Goal: Find specific page/section: Find specific page/section

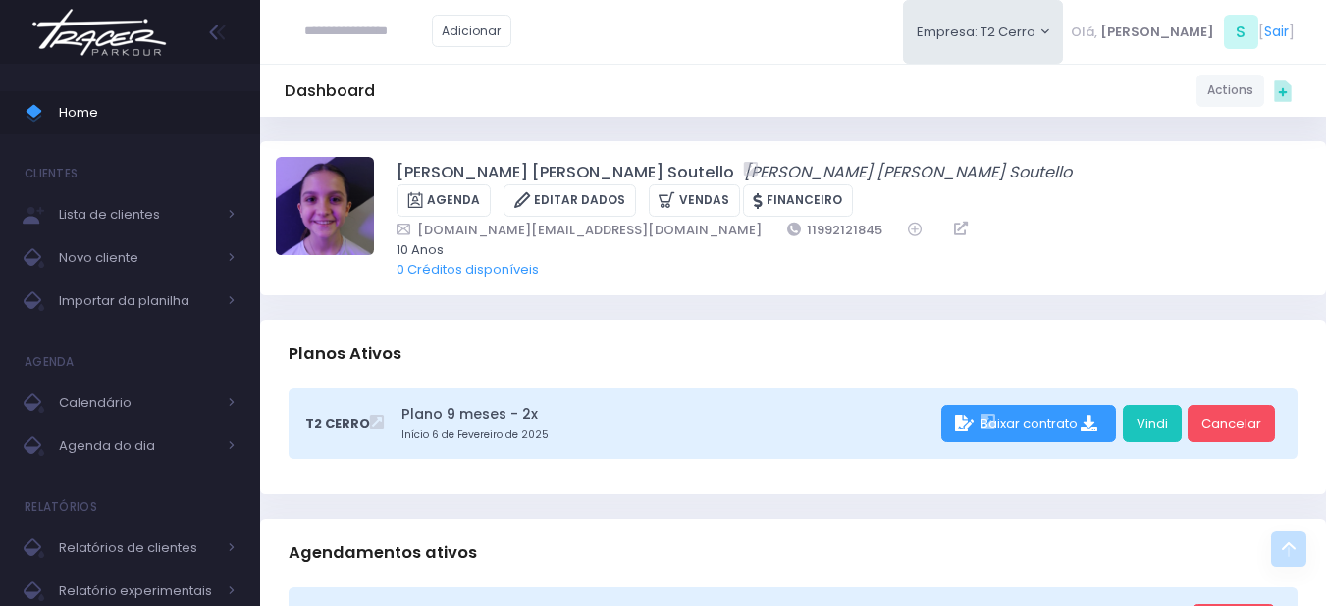
scroll to position [1668, 0]
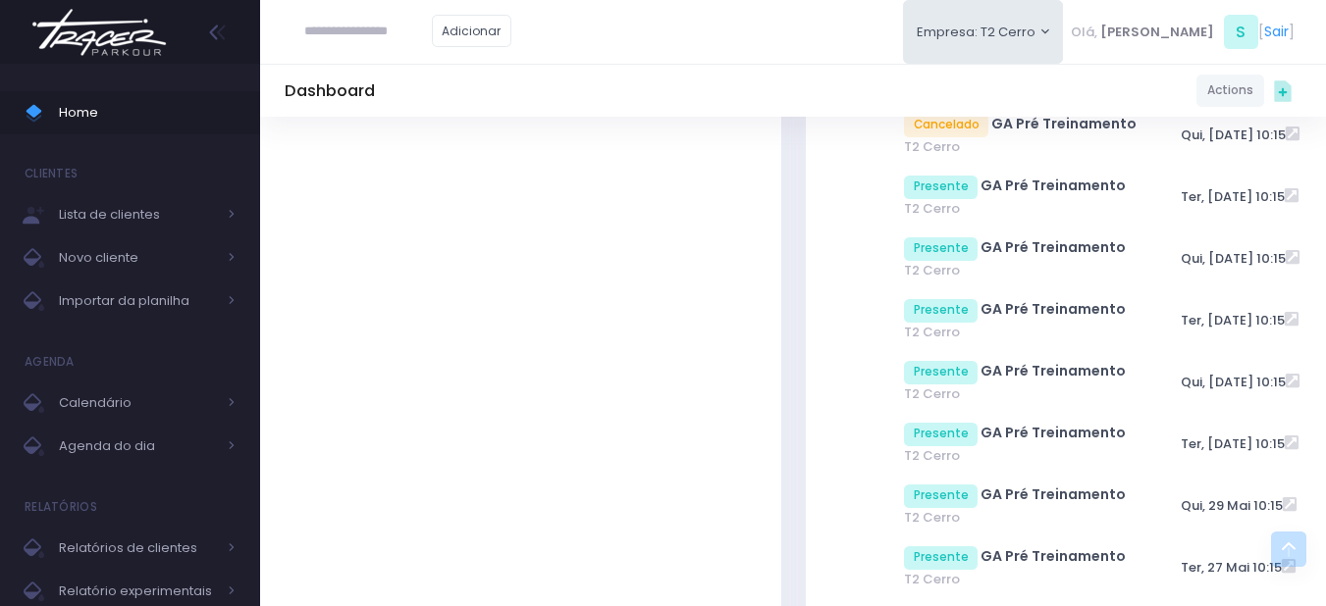
click at [139, 556] on span "Relatórios de clientes" at bounding box center [137, 549] width 157 height 26
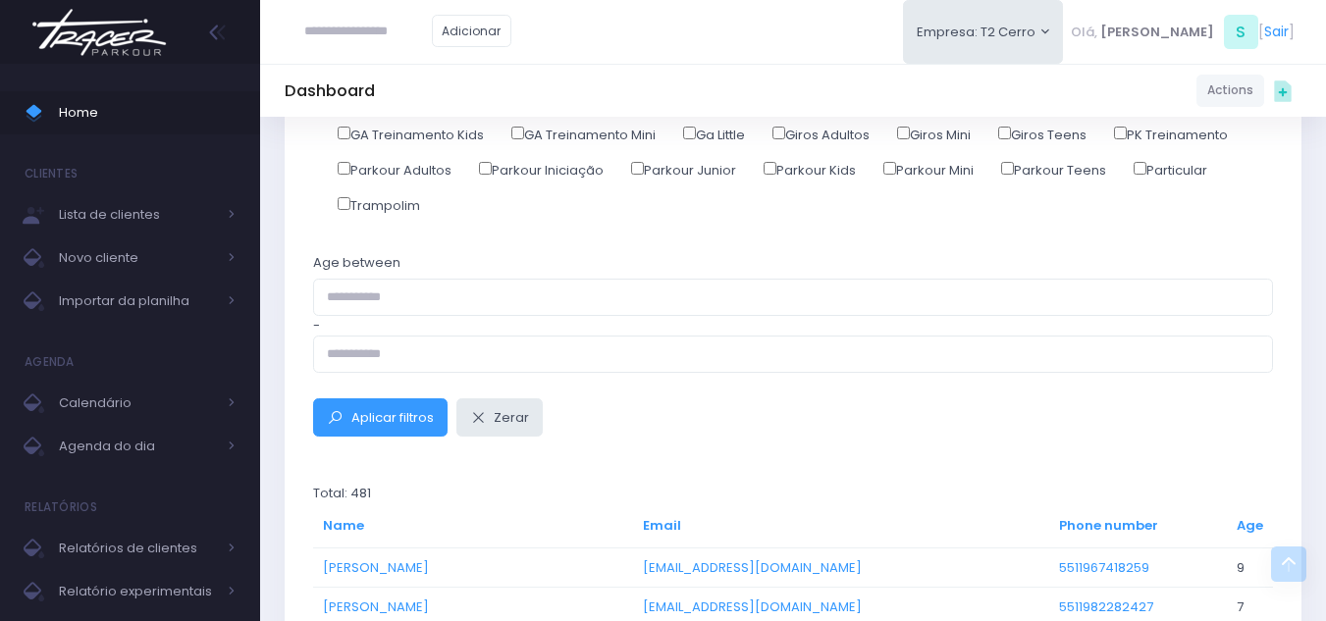
scroll to position [392, 0]
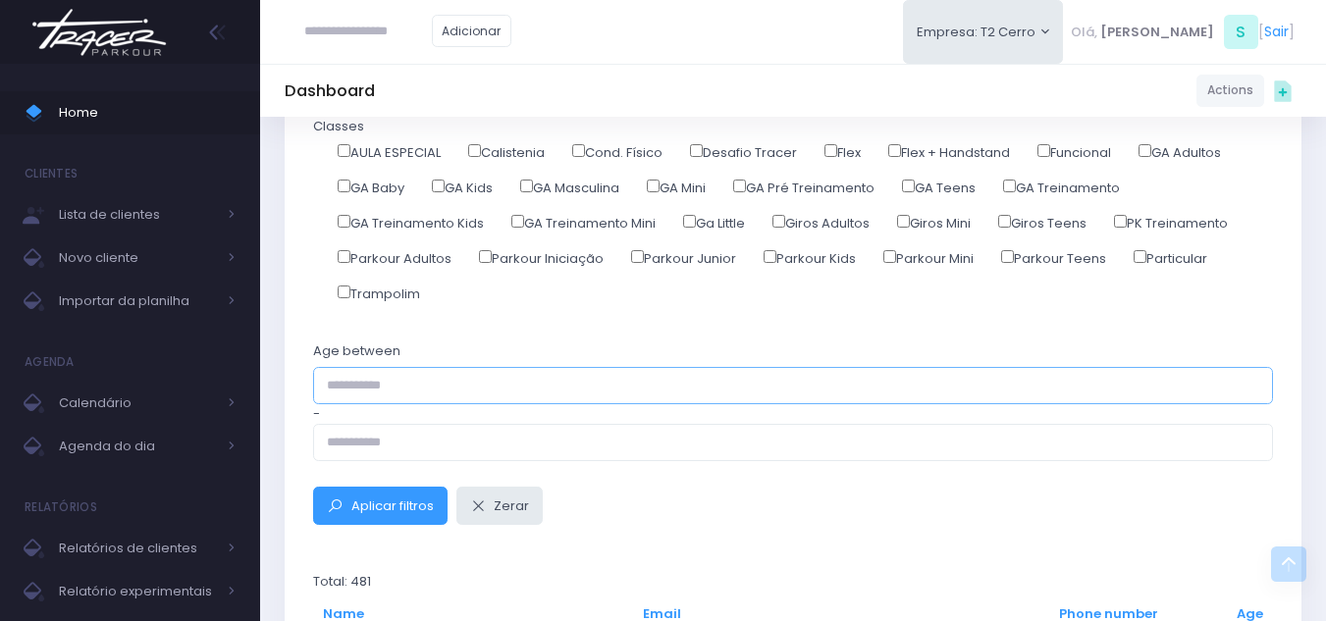
click at [375, 396] on input "text" at bounding box center [793, 385] width 960 height 37
type input "*"
click at [447, 455] on input "text" at bounding box center [793, 442] width 960 height 37
click at [379, 460] on input "text" at bounding box center [793, 442] width 960 height 37
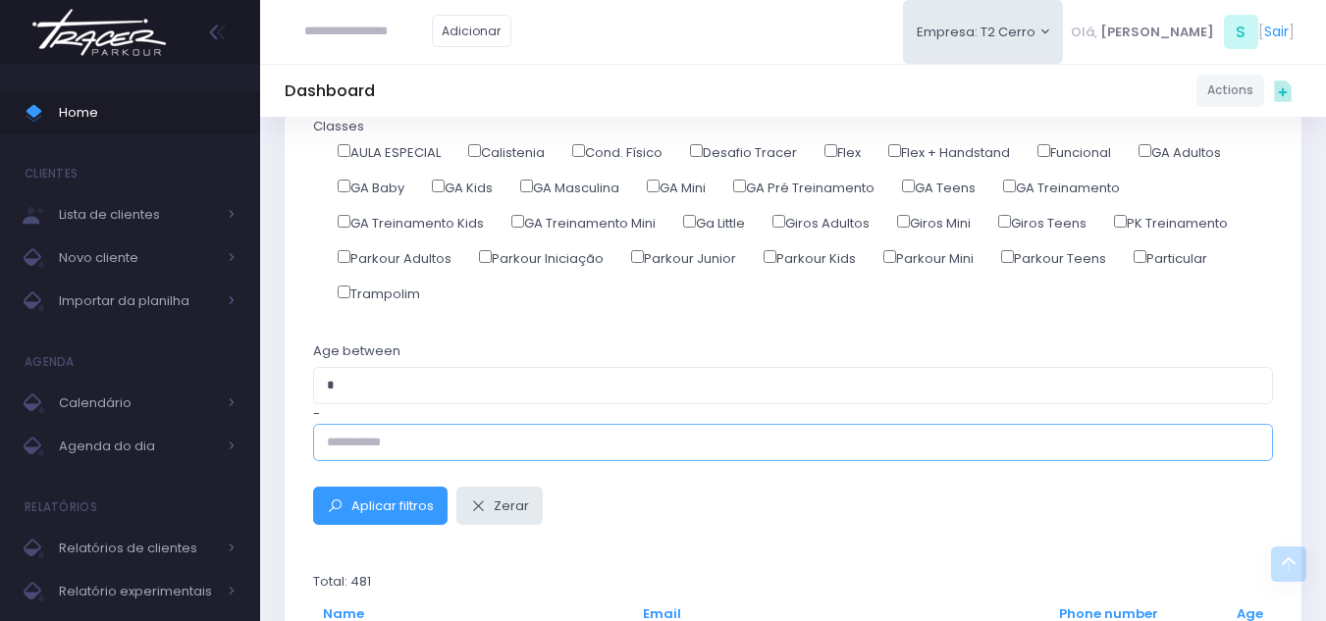
click at [371, 440] on input "text" at bounding box center [793, 442] width 960 height 37
type input "*"
click at [416, 517] on button "Aplicar filtros" at bounding box center [380, 505] width 134 height 37
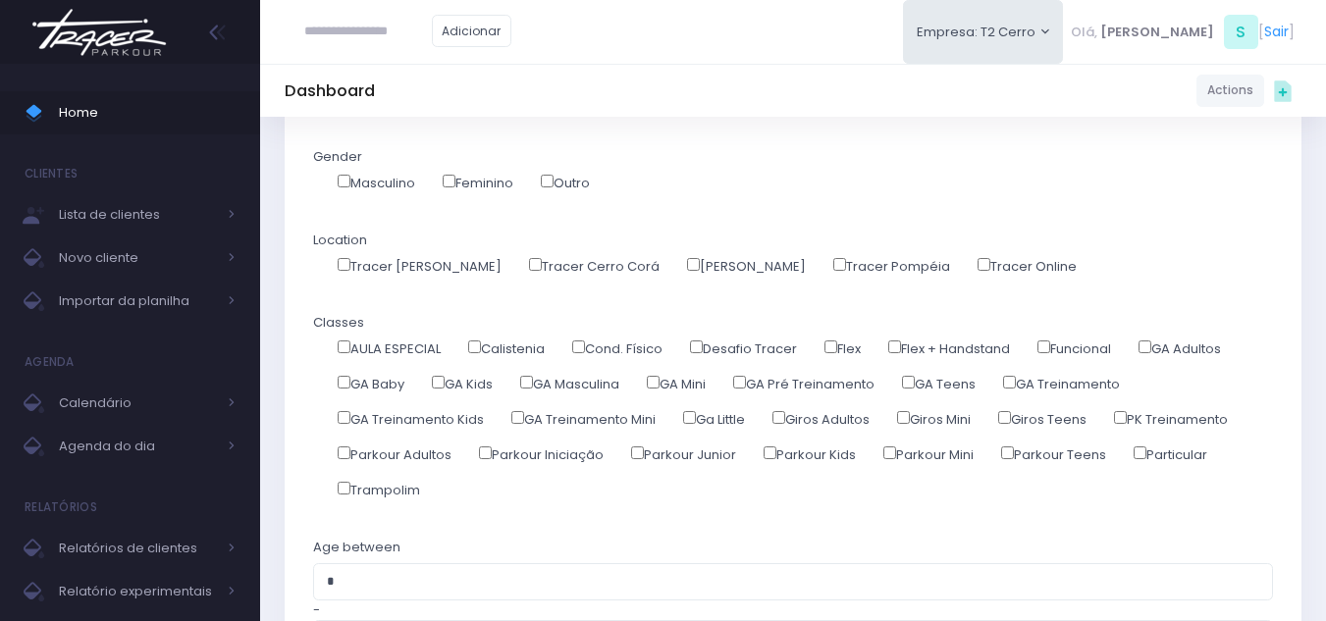
click at [498, 446] on label "Parkour Iniciação" at bounding box center [541, 455] width 125 height 20
click at [352, 449] on label "Parkour Adultos" at bounding box center [395, 455] width 114 height 20
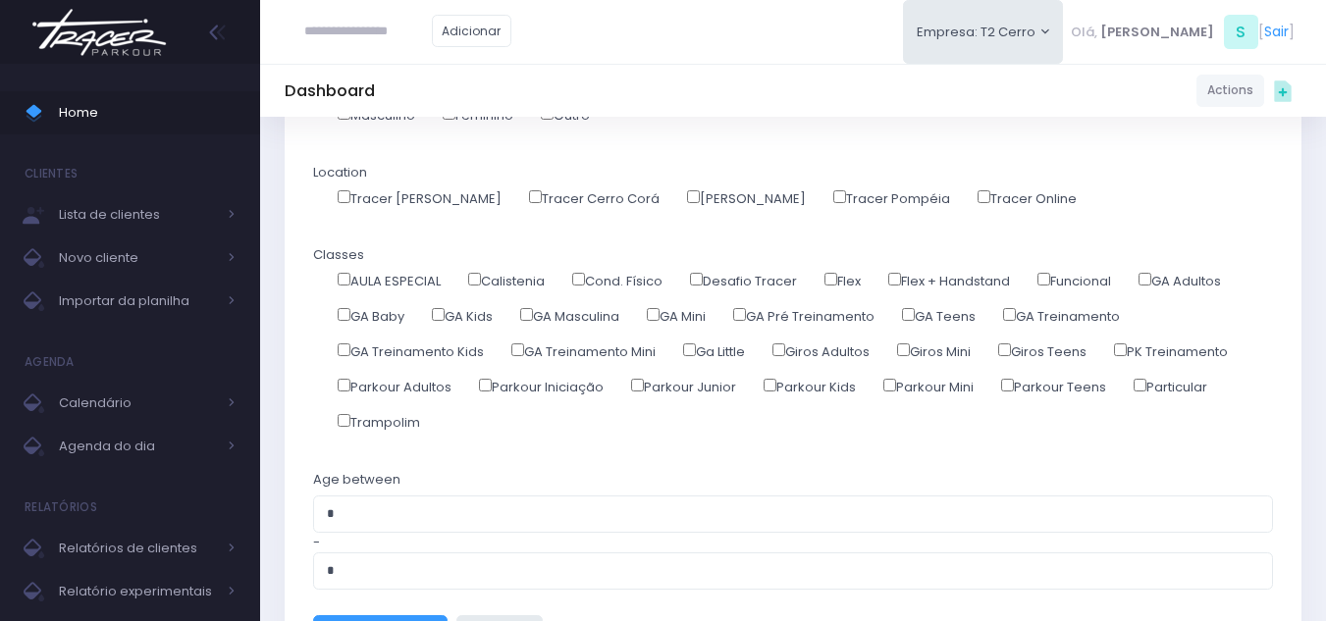
scroll to position [294, 0]
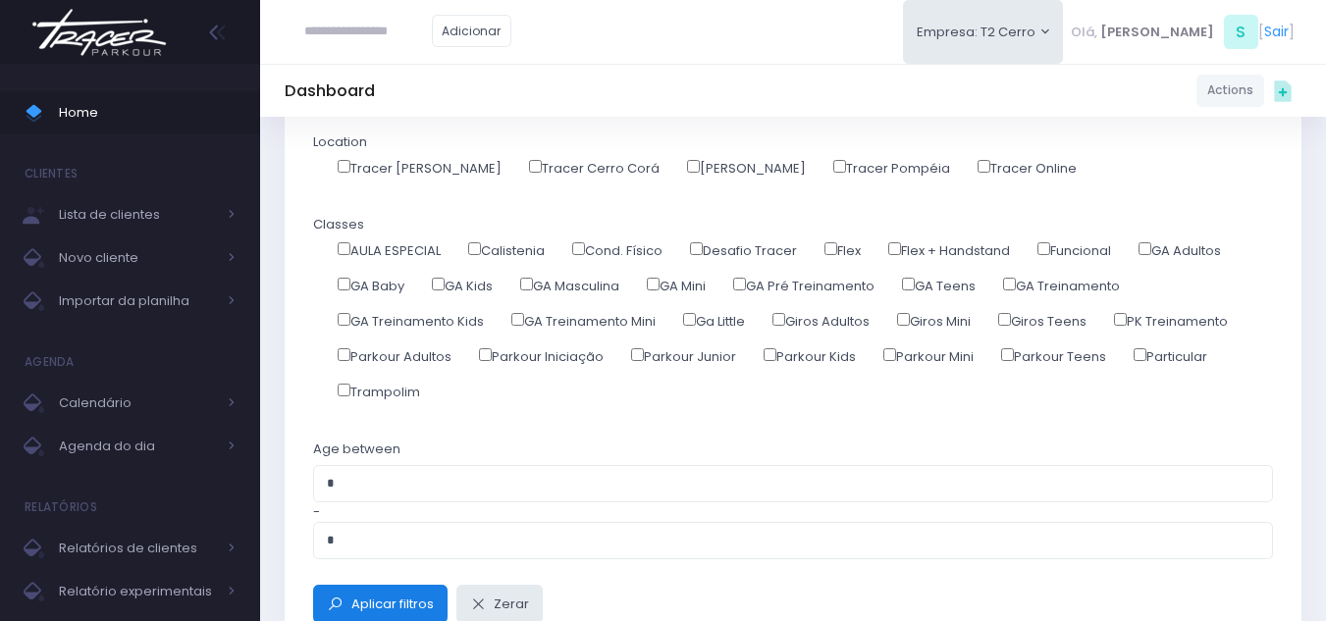
drag, startPoint x: 392, startPoint y: 599, endPoint x: 411, endPoint y: 582, distance: 25.0
click at [391, 595] on span "Aplicar filtros" at bounding box center [392, 604] width 82 height 19
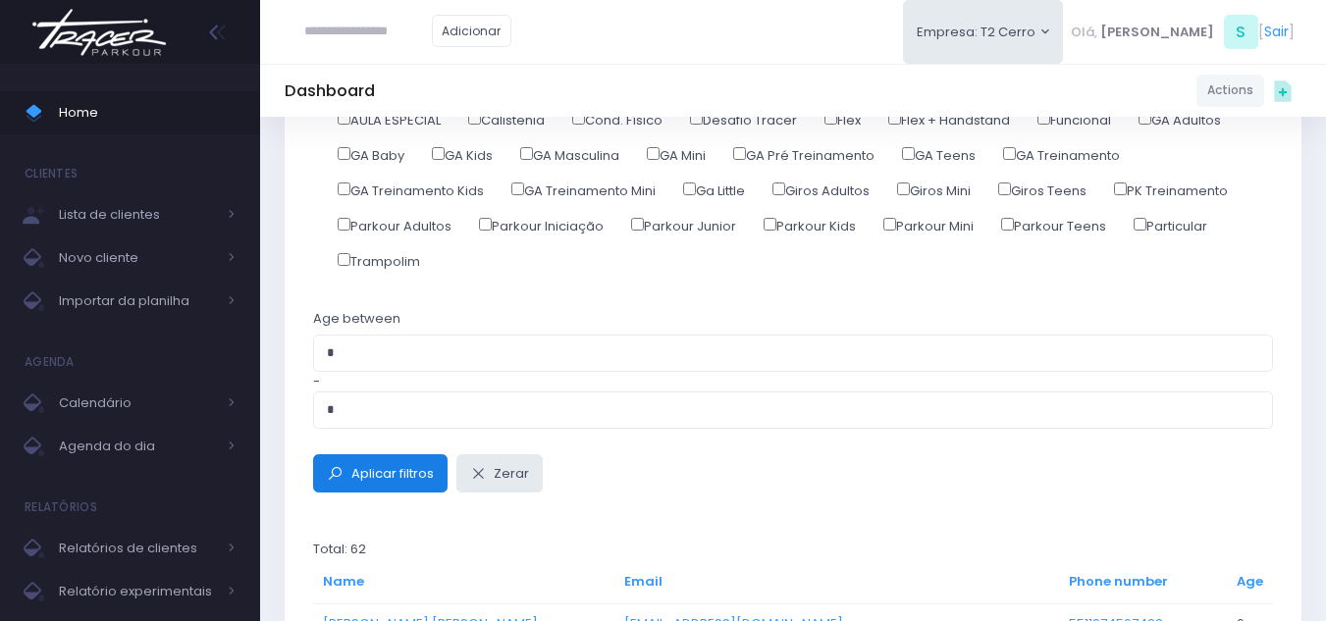
scroll to position [589, 0]
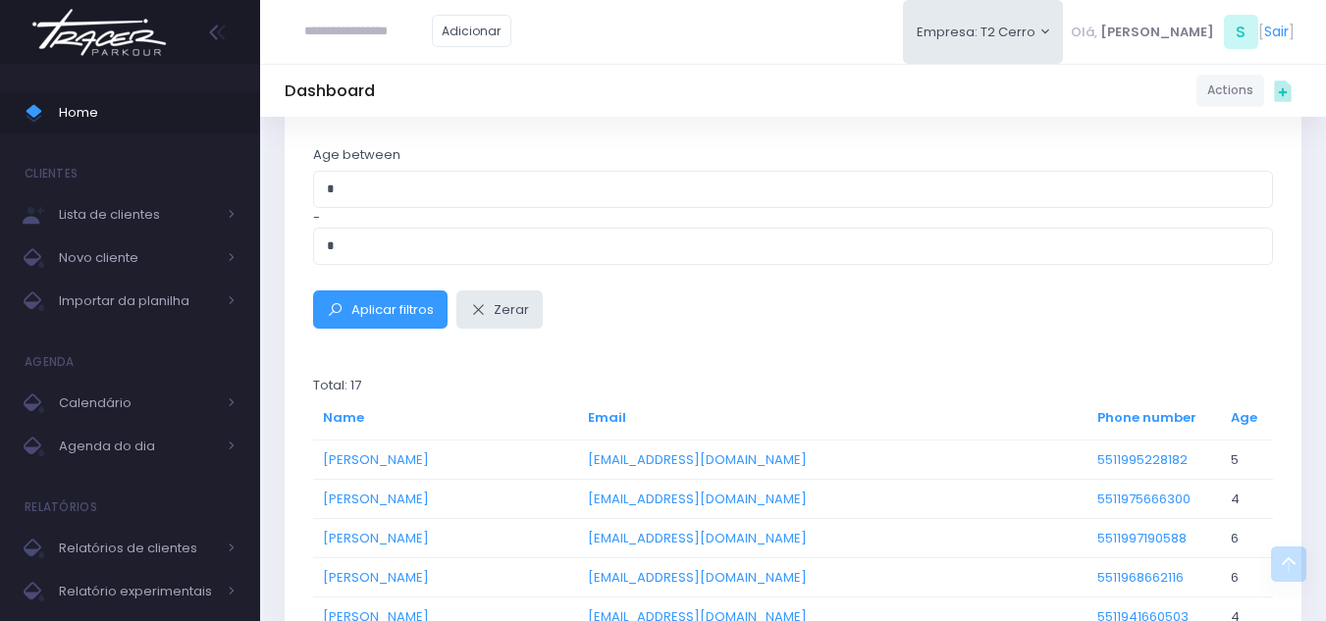
scroll to position [687, 0]
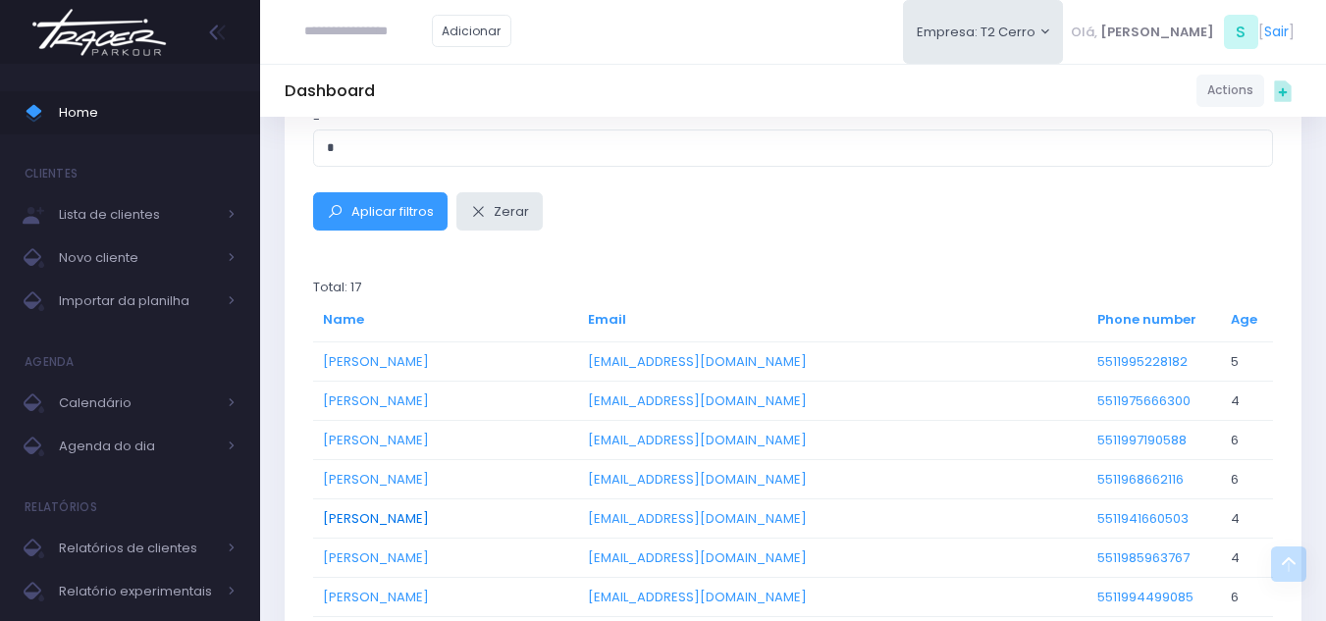
click at [400, 516] on link "[PERSON_NAME]" at bounding box center [376, 518] width 106 height 19
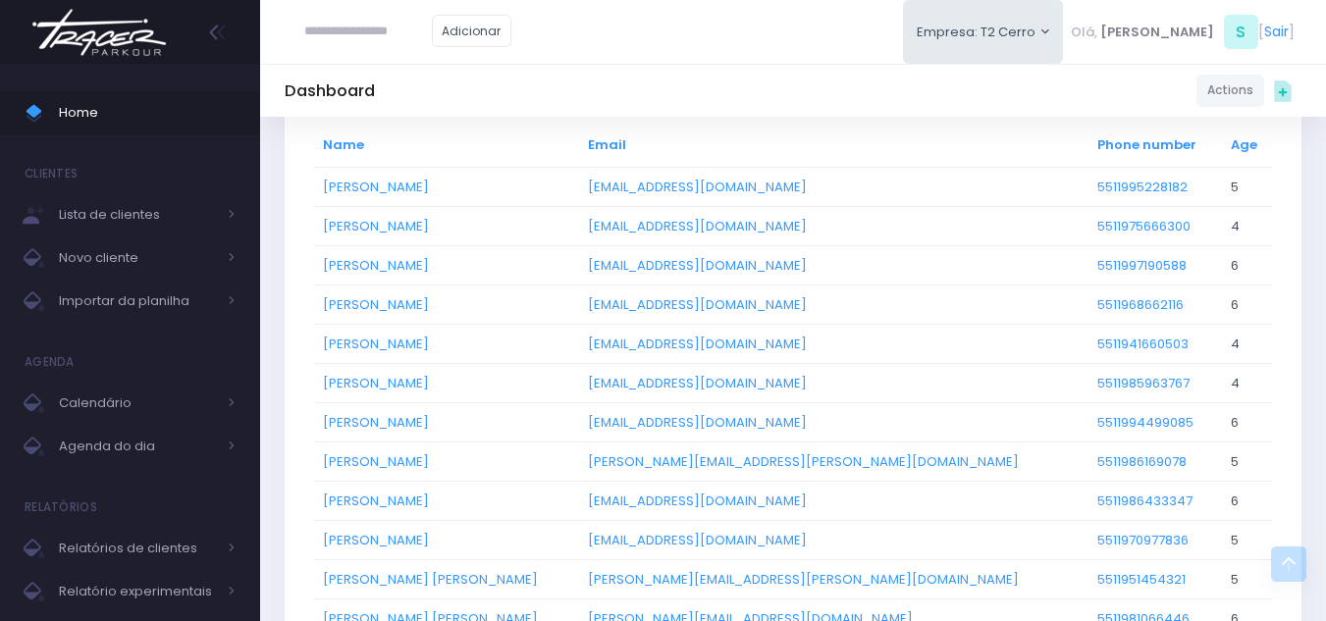
scroll to position [883, 0]
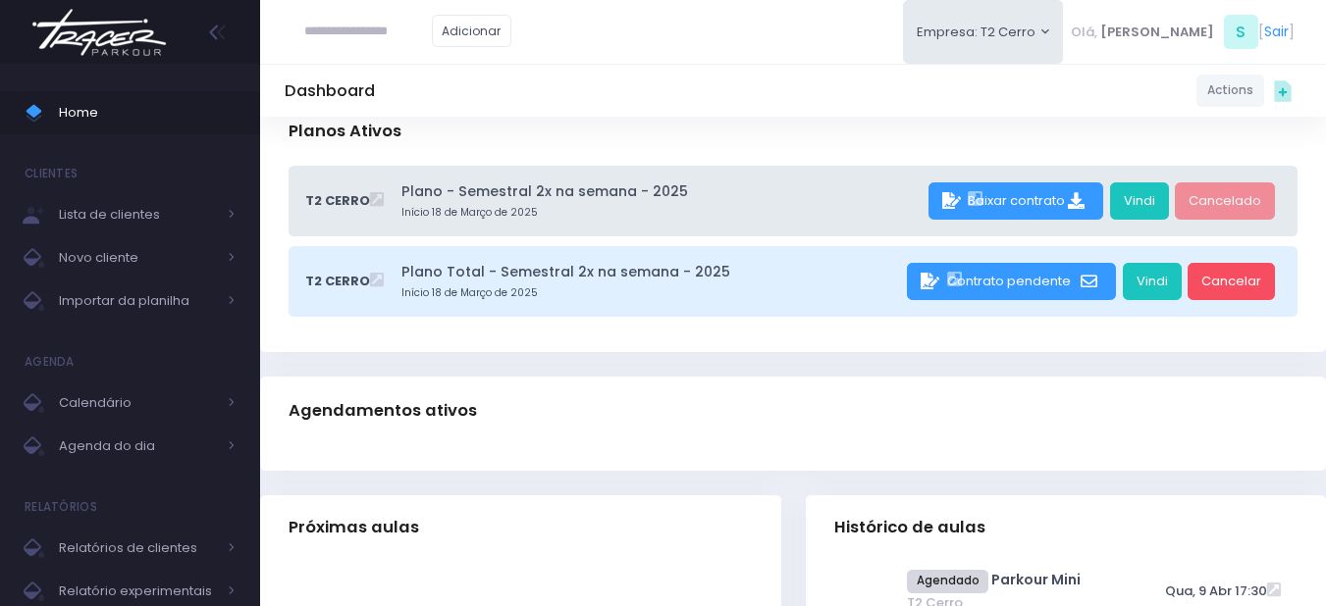
scroll to position [196, 0]
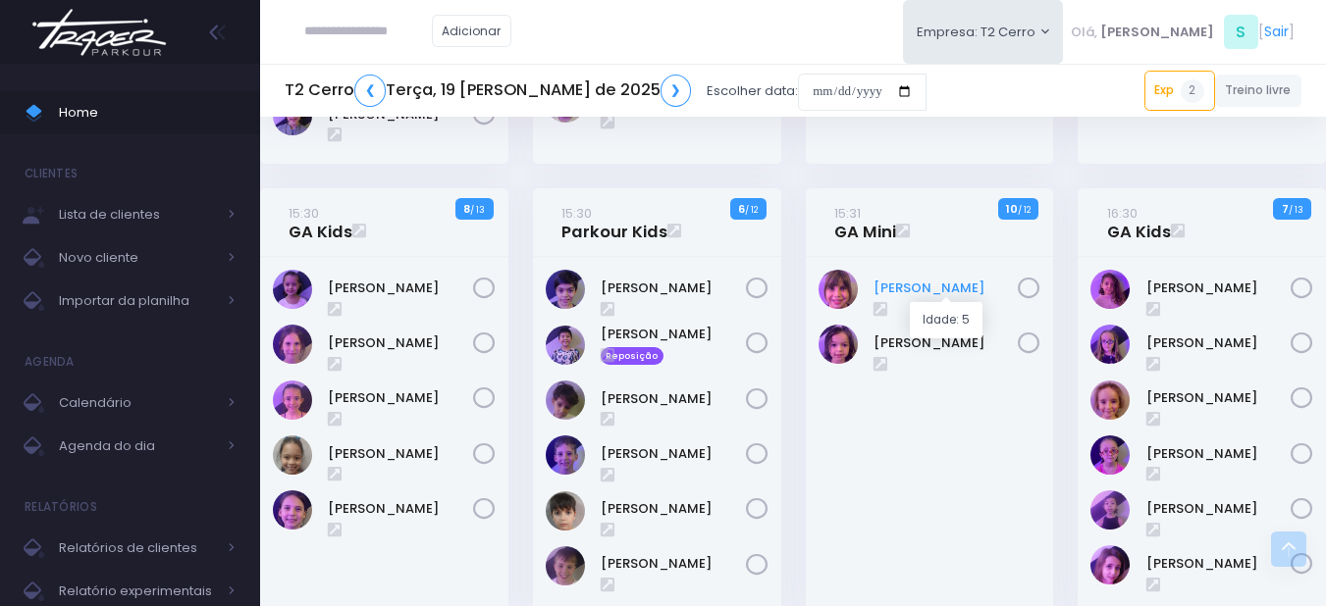
scroll to position [687, 0]
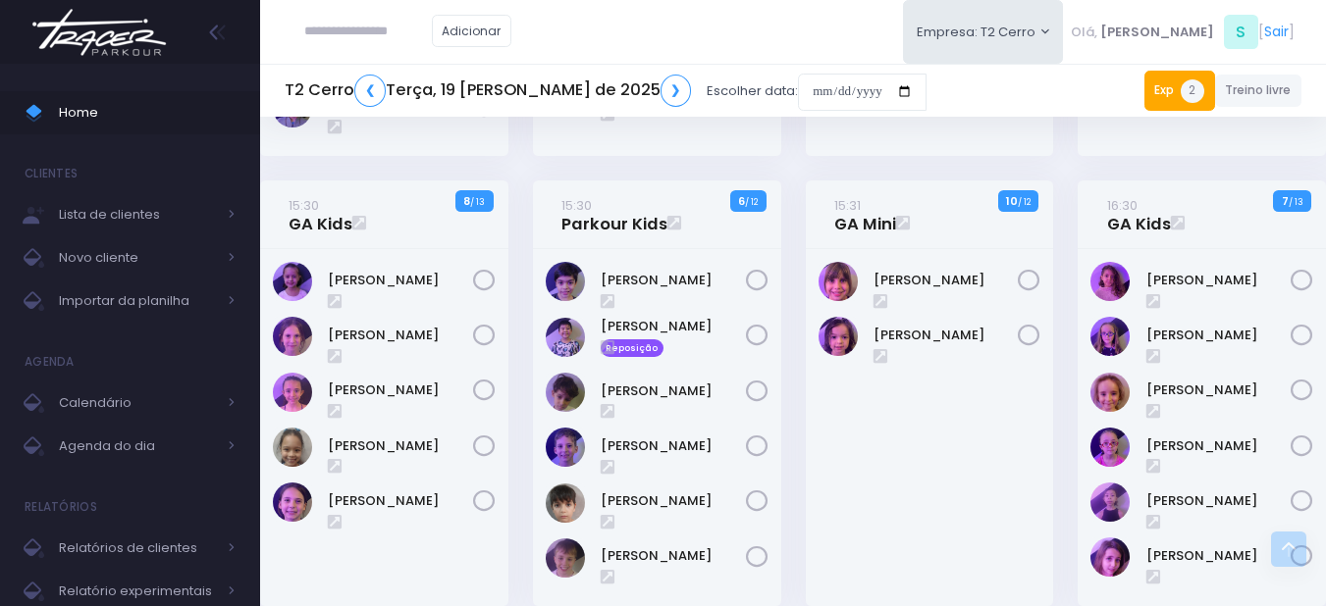
click at [1172, 106] on link "Exp 2" at bounding box center [1179, 90] width 71 height 39
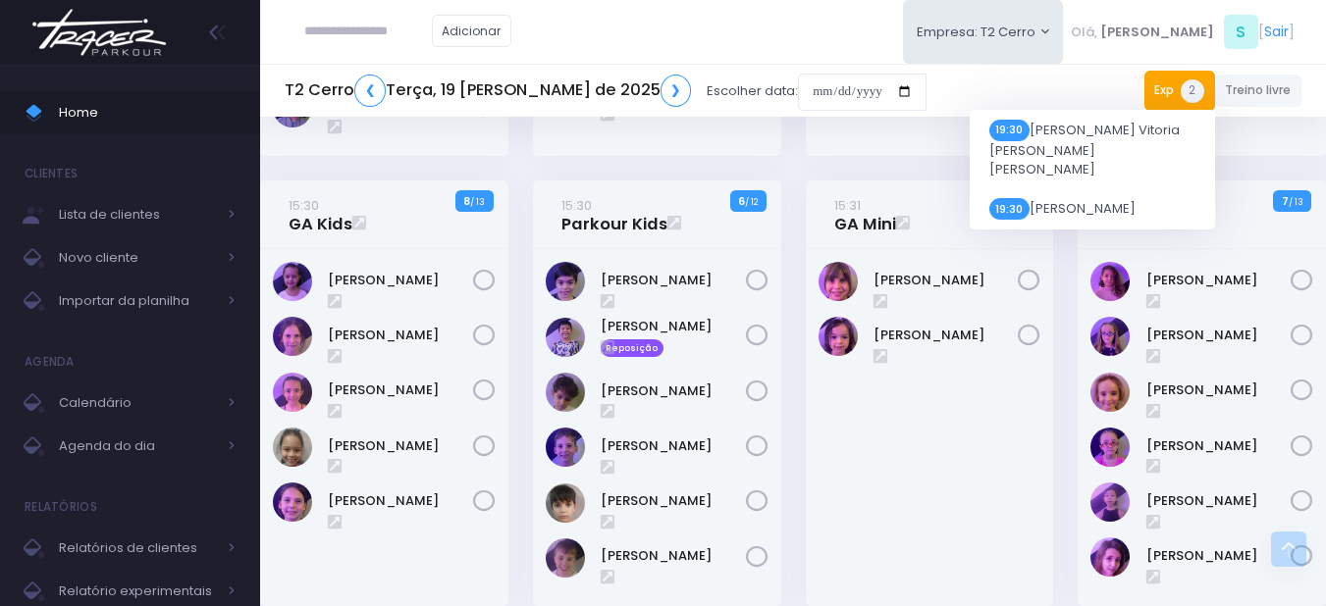
scroll to position [1177, 0]
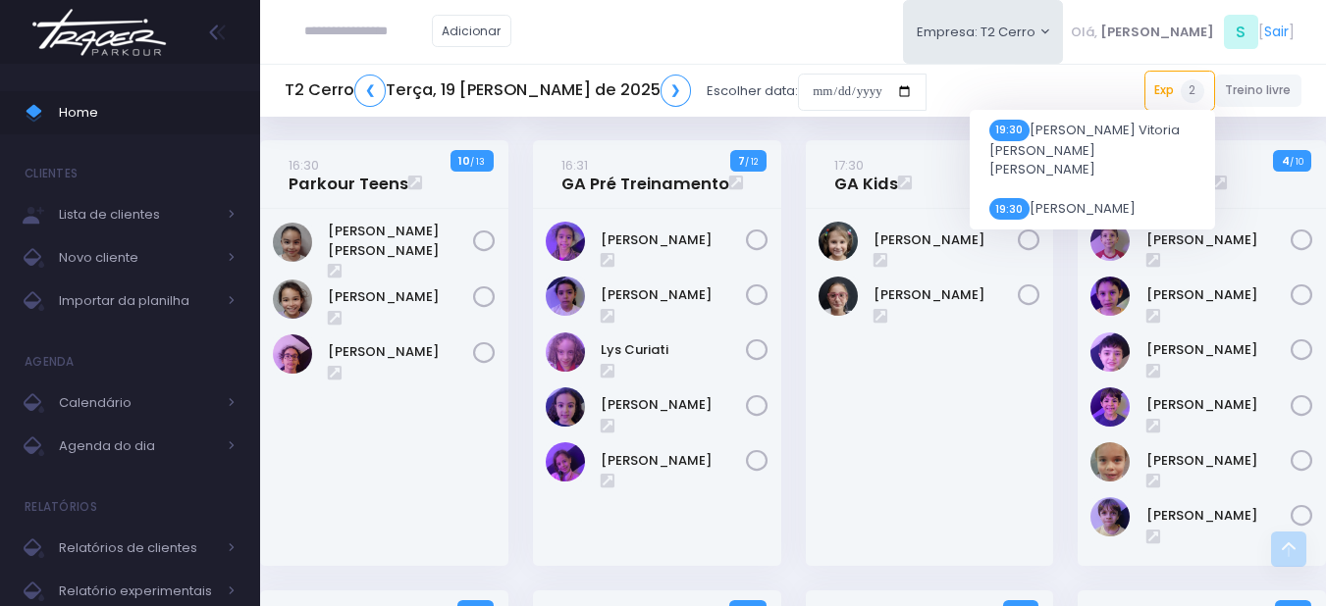
click at [914, 381] on div "Beatriz Abrell" at bounding box center [930, 387] width 248 height 357
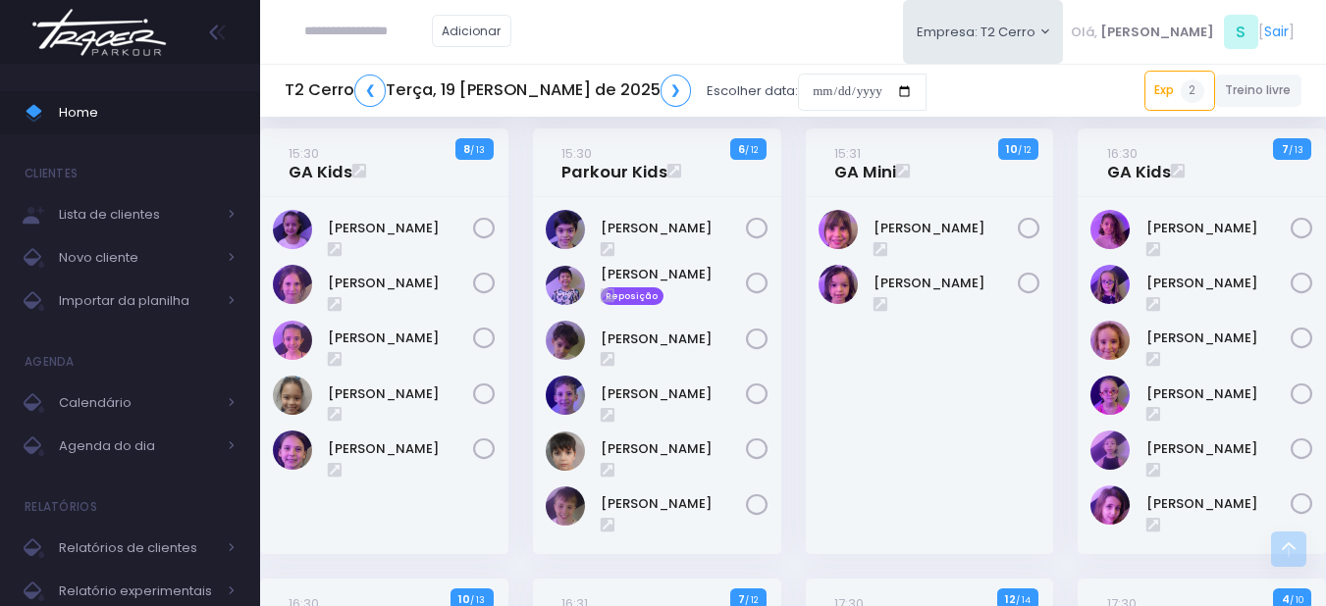
scroll to position [687, 0]
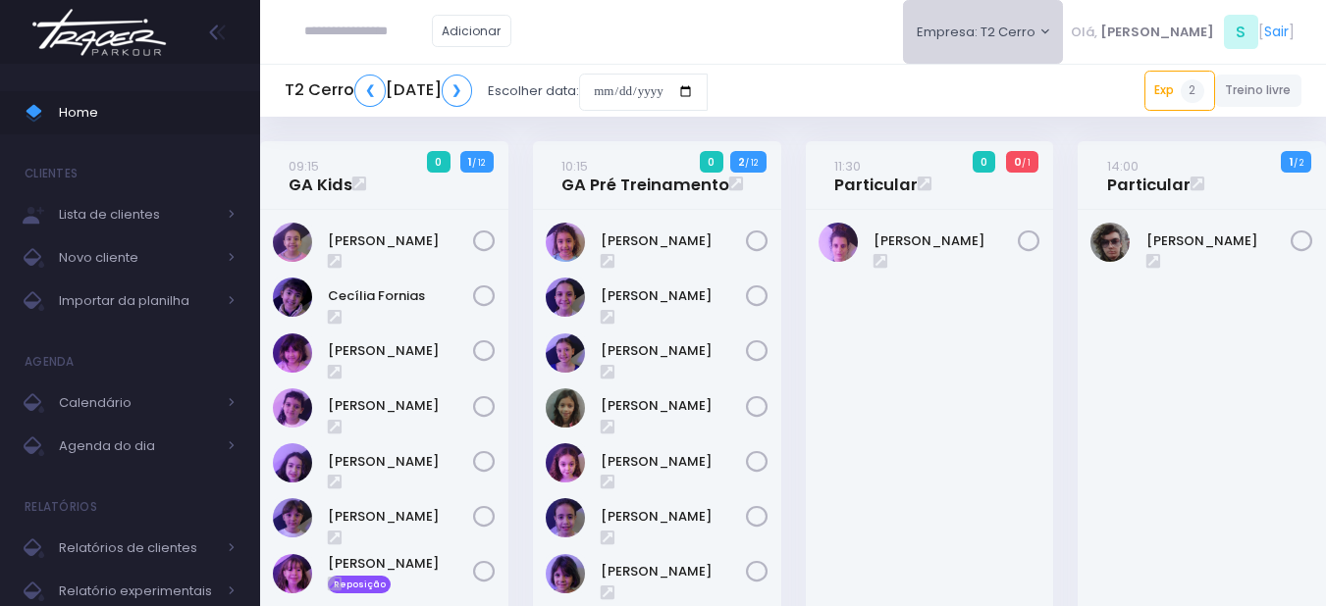
click at [1064, 23] on button "Empresa: T2 Cerro" at bounding box center [983, 32] width 161 height 64
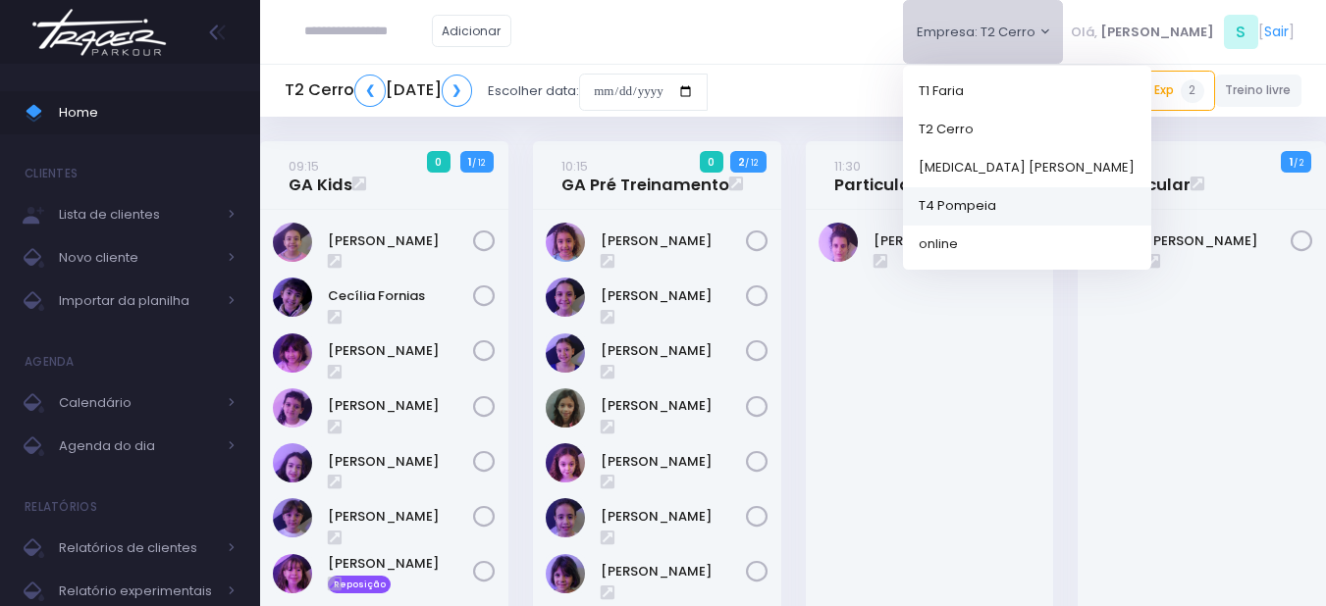
click at [1033, 207] on link "T4 Pompeia" at bounding box center [1027, 205] width 248 height 38
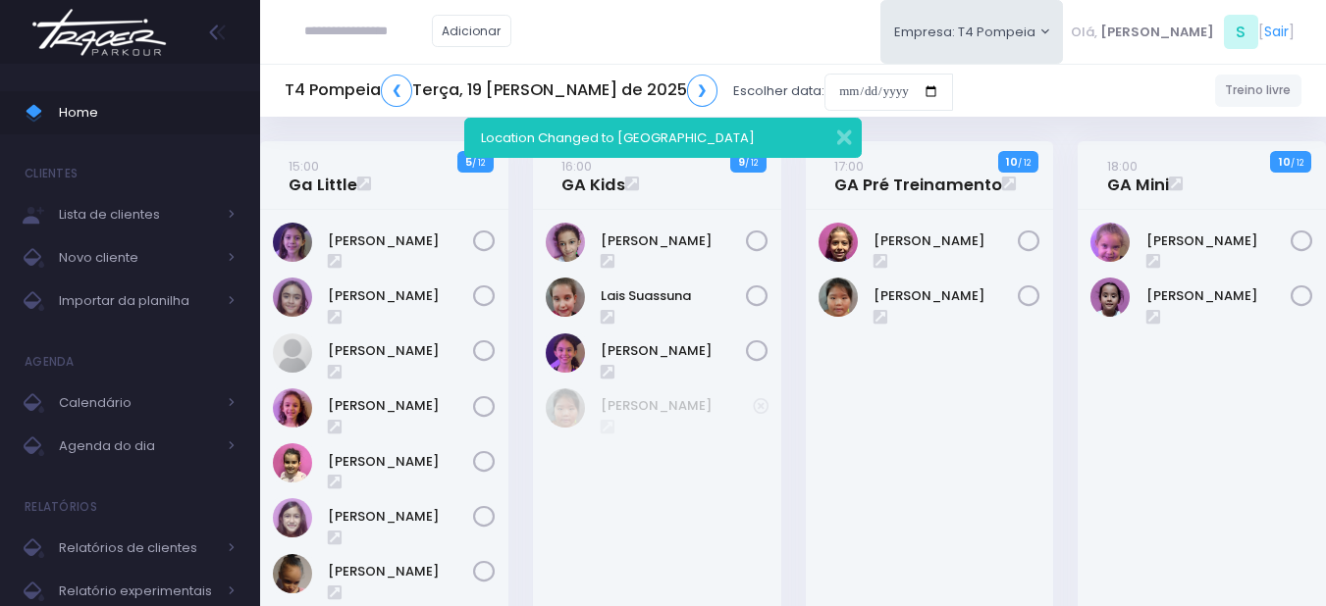
click at [978, 427] on div "Julia Gomes" at bounding box center [930, 443] width 248 height 467
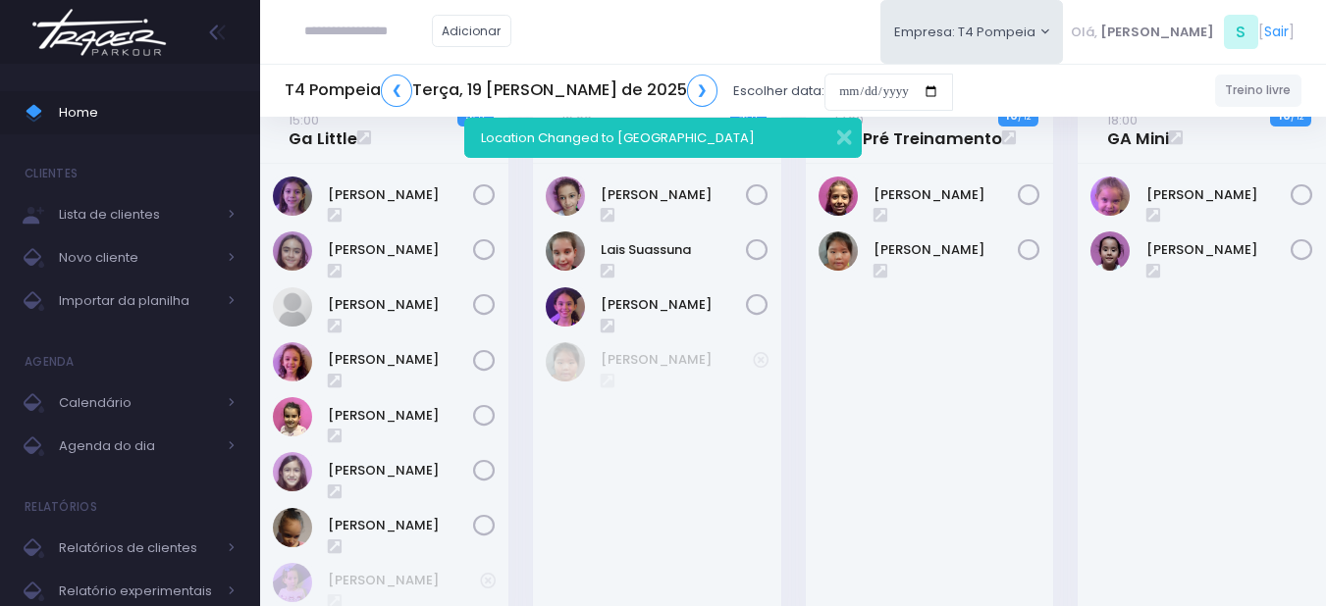
scroll to position [14, 0]
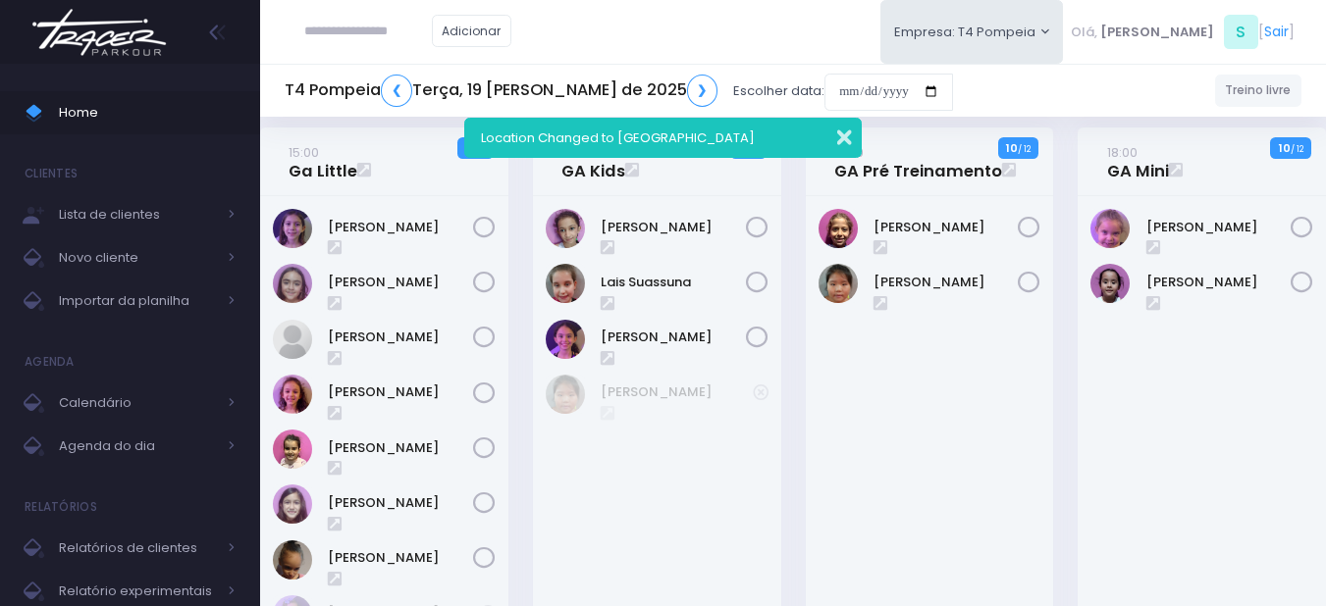
click at [840, 127] on button "button" at bounding box center [830, 135] width 39 height 23
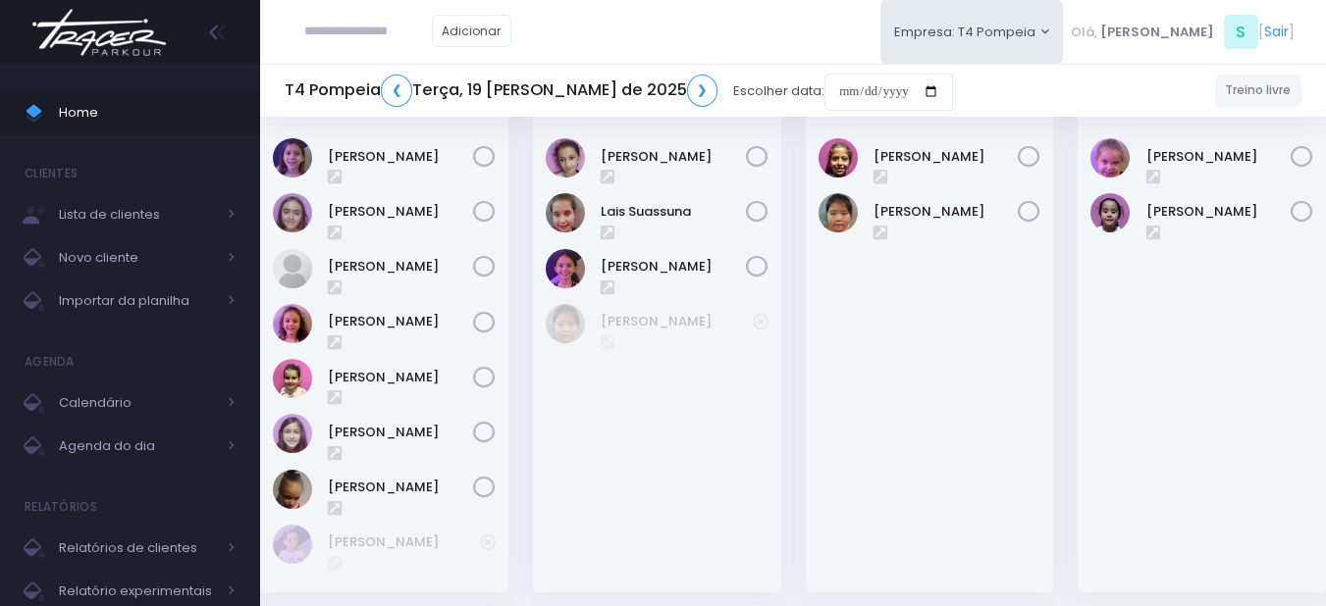
scroll to position [0, 0]
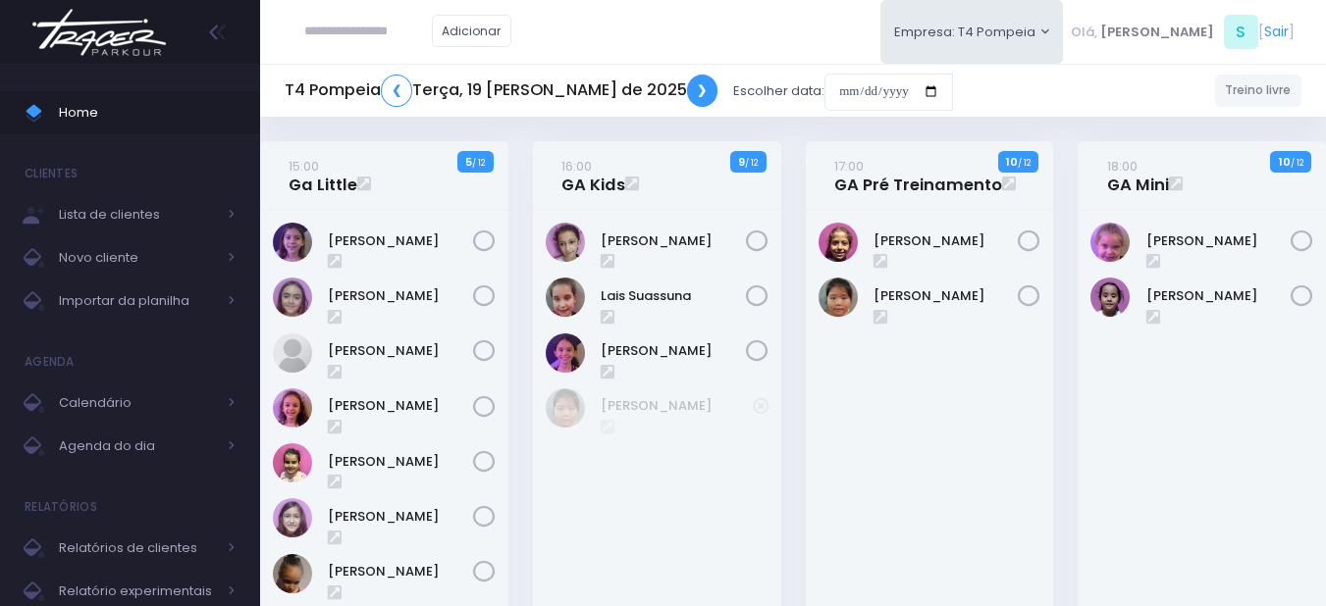
click at [687, 94] on link "❯" at bounding box center [702, 91] width 31 height 32
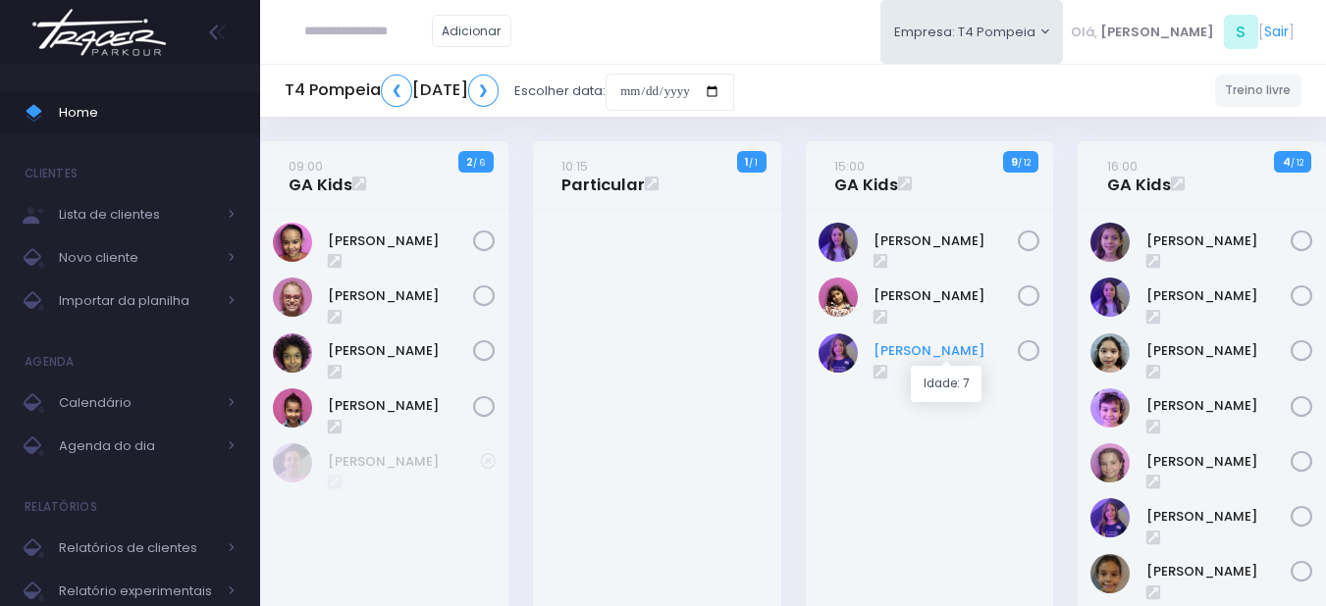
click at [942, 347] on link "Rosa Widman" at bounding box center [945, 351] width 145 height 20
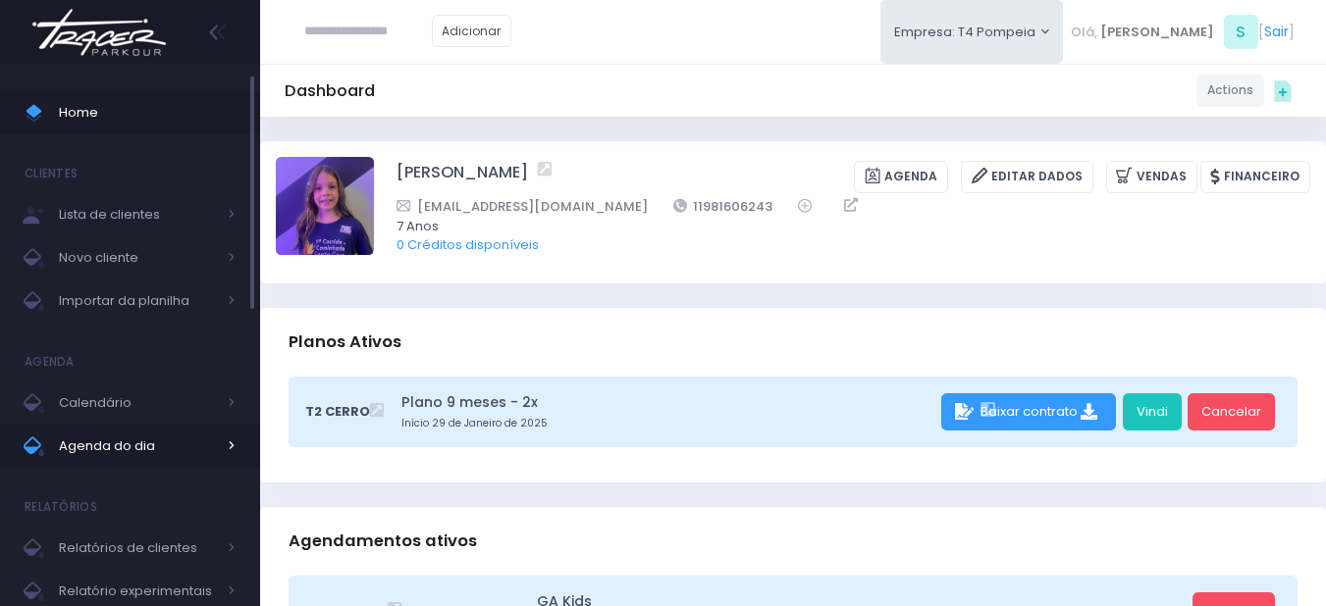
click at [159, 443] on span "Agenda do dia" at bounding box center [137, 447] width 157 height 26
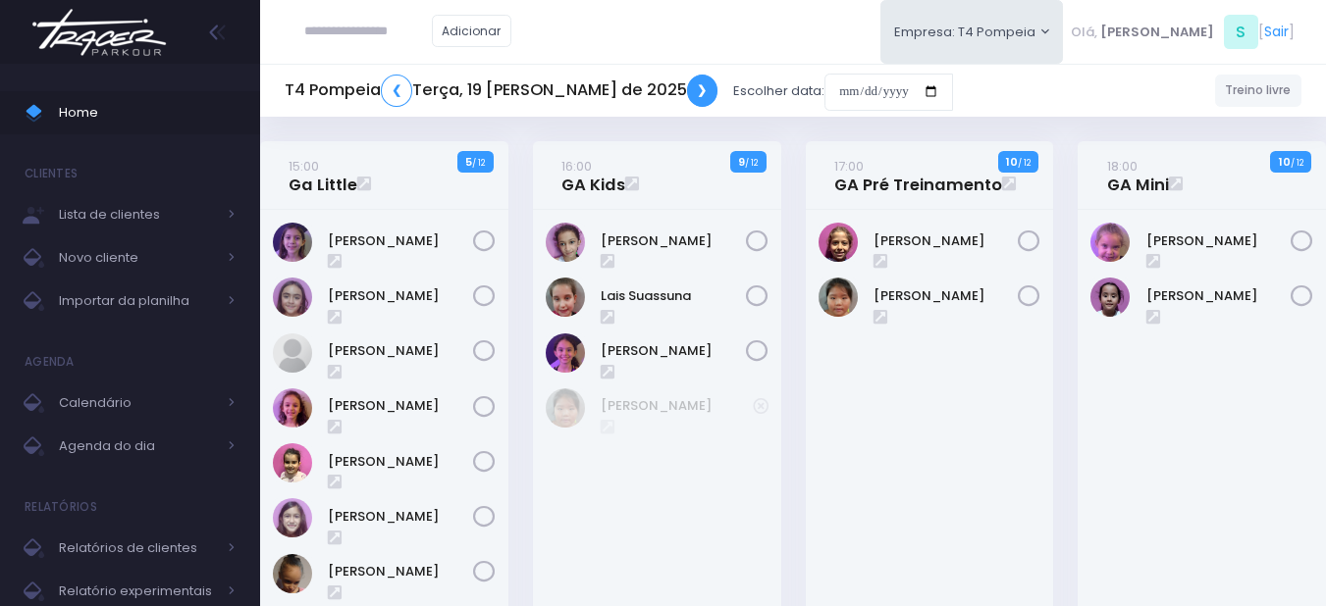
click at [687, 100] on link "❯" at bounding box center [702, 91] width 31 height 32
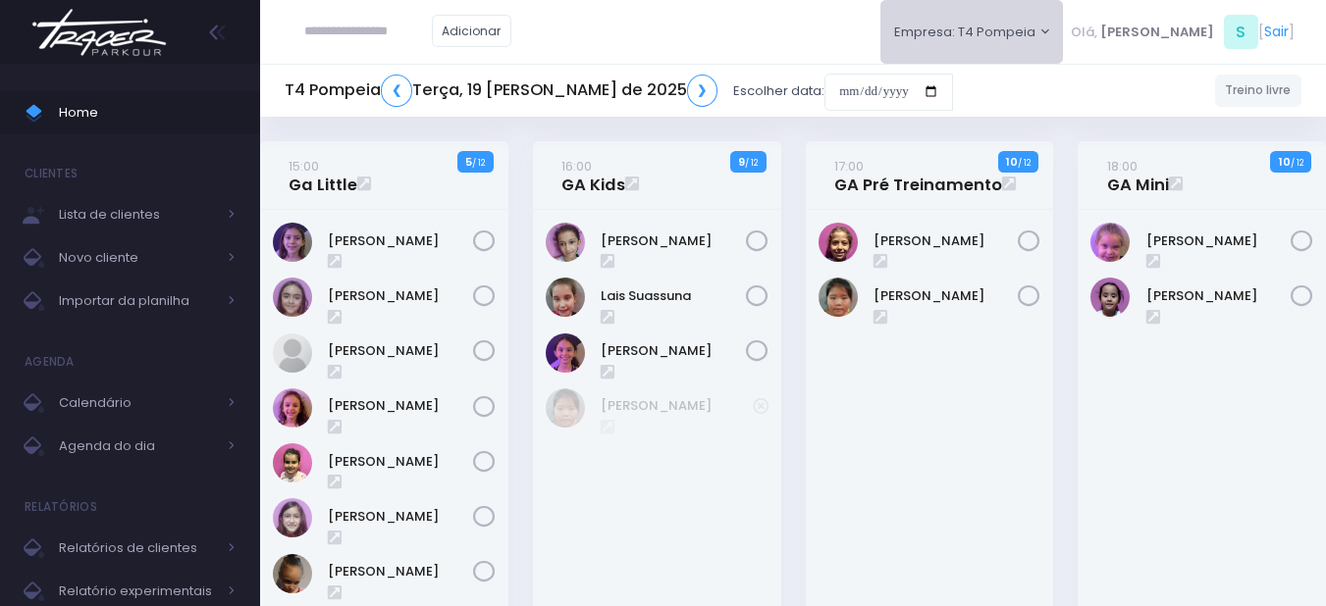
click at [1013, 28] on button "Empresa: T4 Pompeia" at bounding box center [971, 32] width 183 height 64
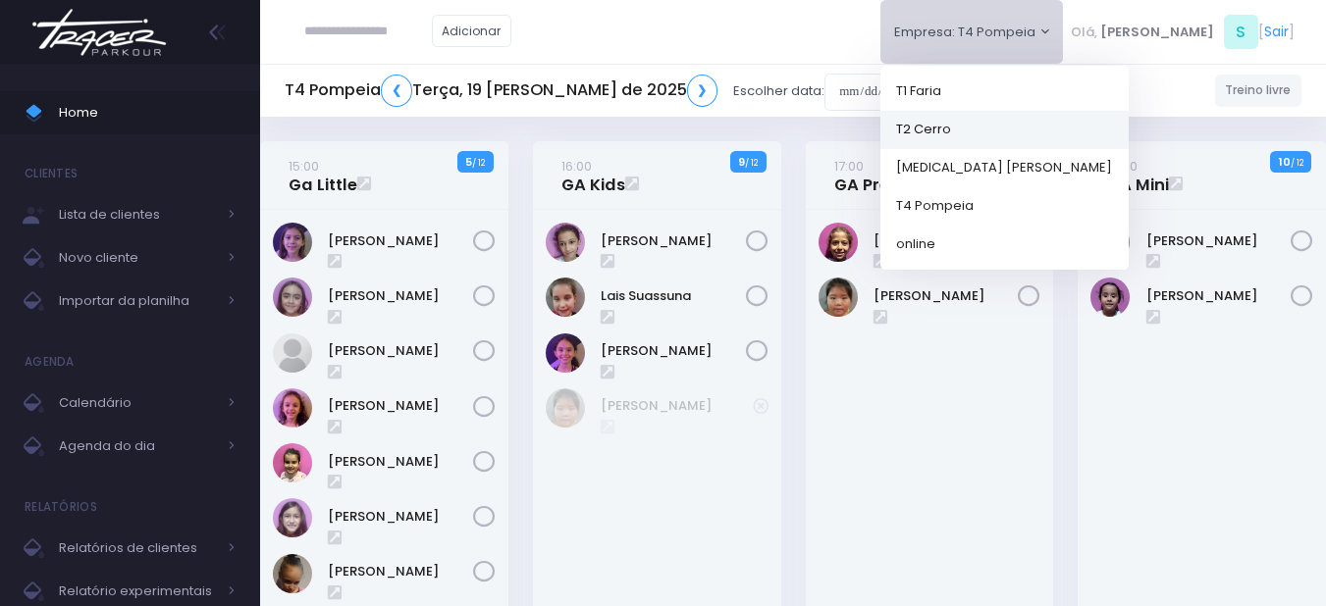
click at [1012, 133] on link "T2 Cerro" at bounding box center [1004, 129] width 248 height 38
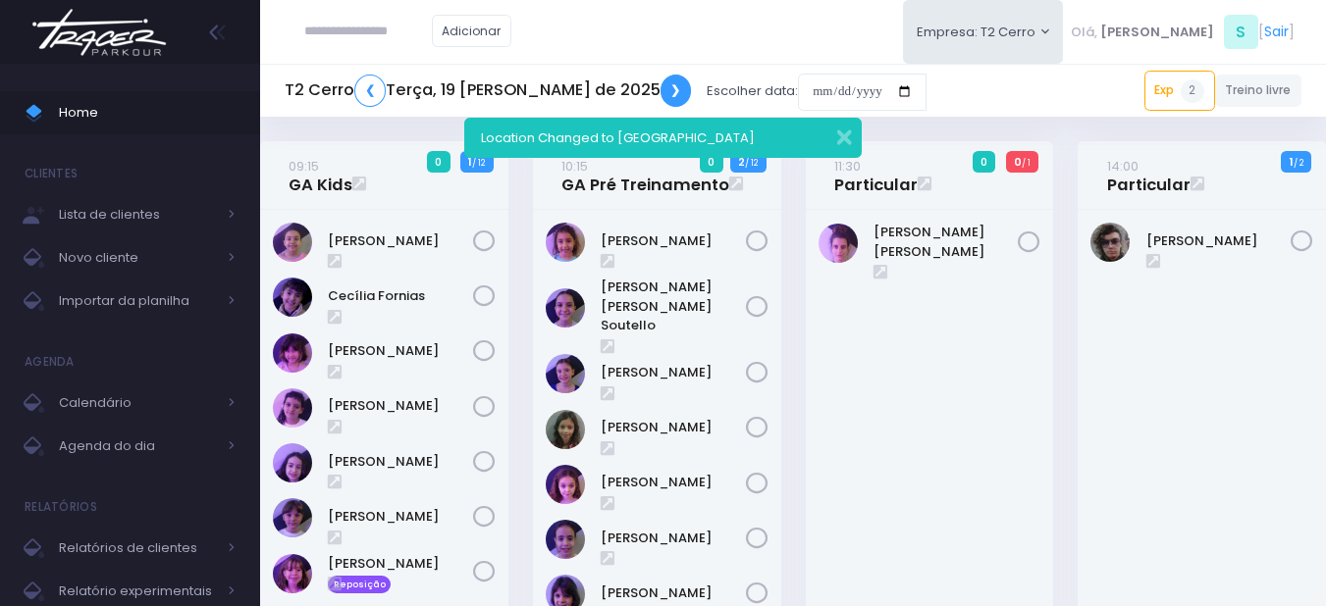
click at [660, 104] on link "❯" at bounding box center [675, 91] width 31 height 32
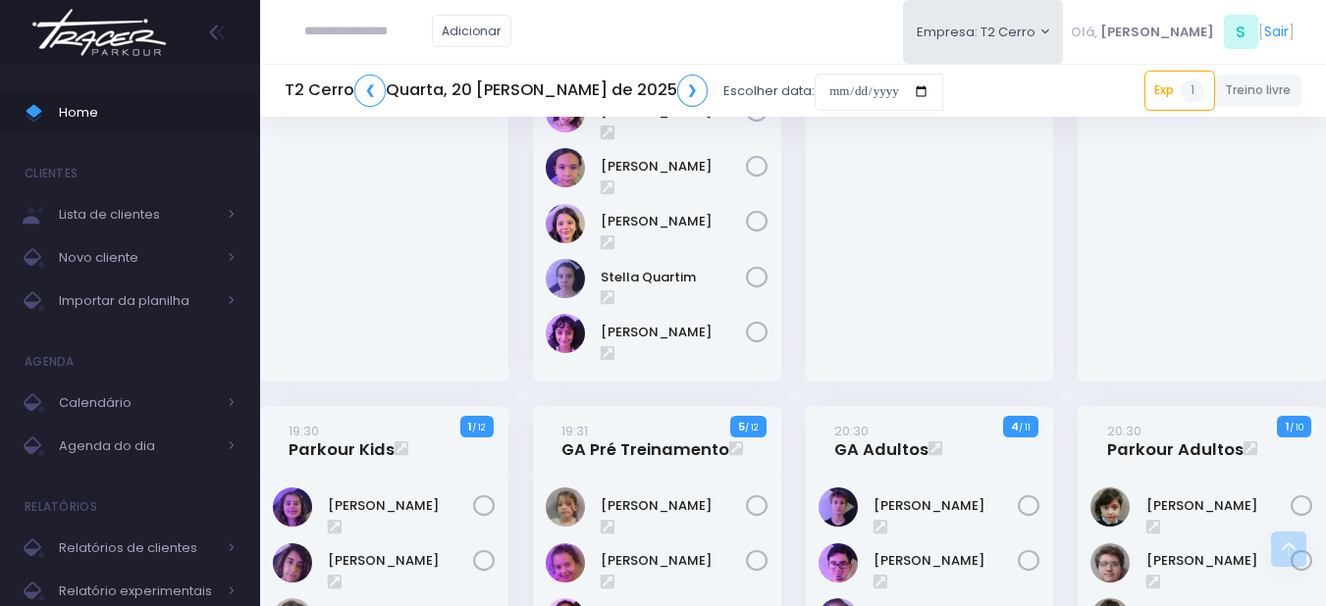
scroll to position [1785, 0]
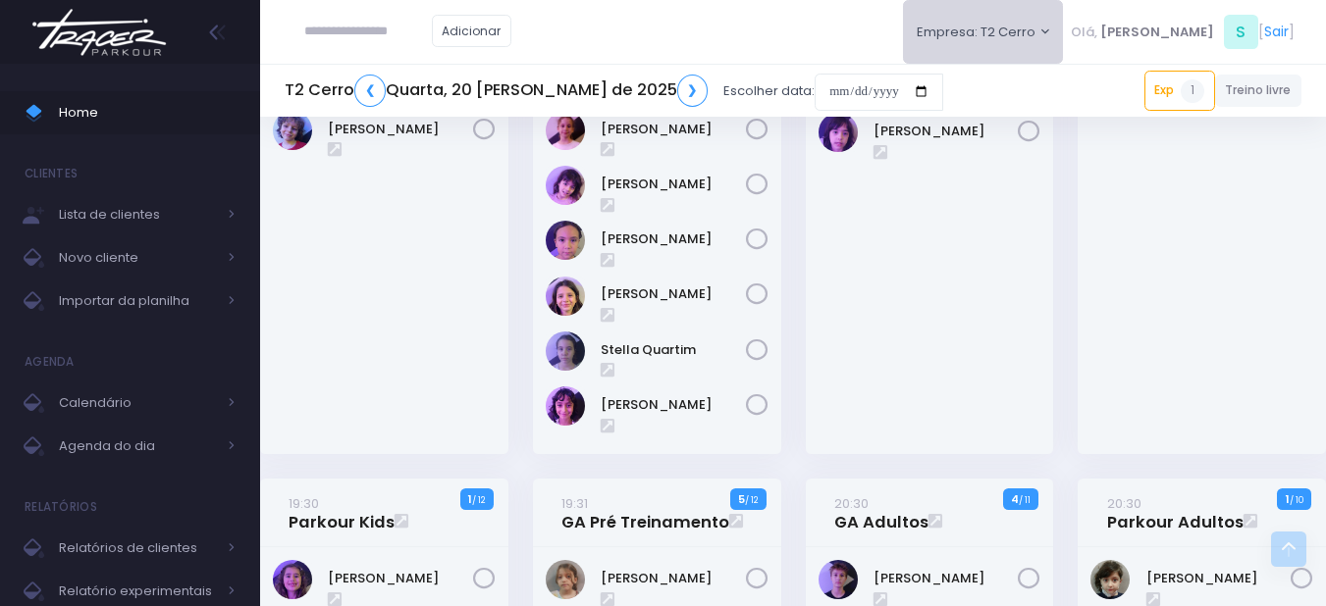
click at [1064, 20] on button "Empresa: T2 Cerro" at bounding box center [983, 32] width 161 height 64
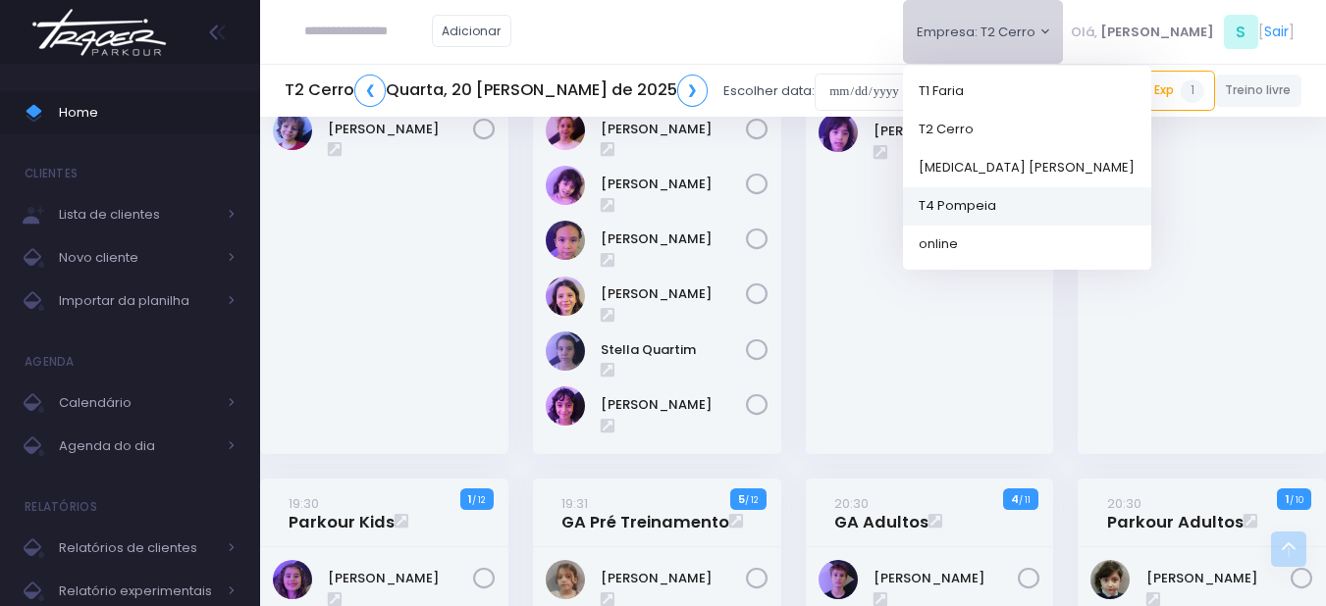
click at [1047, 193] on link "T4 Pompeia" at bounding box center [1027, 205] width 248 height 38
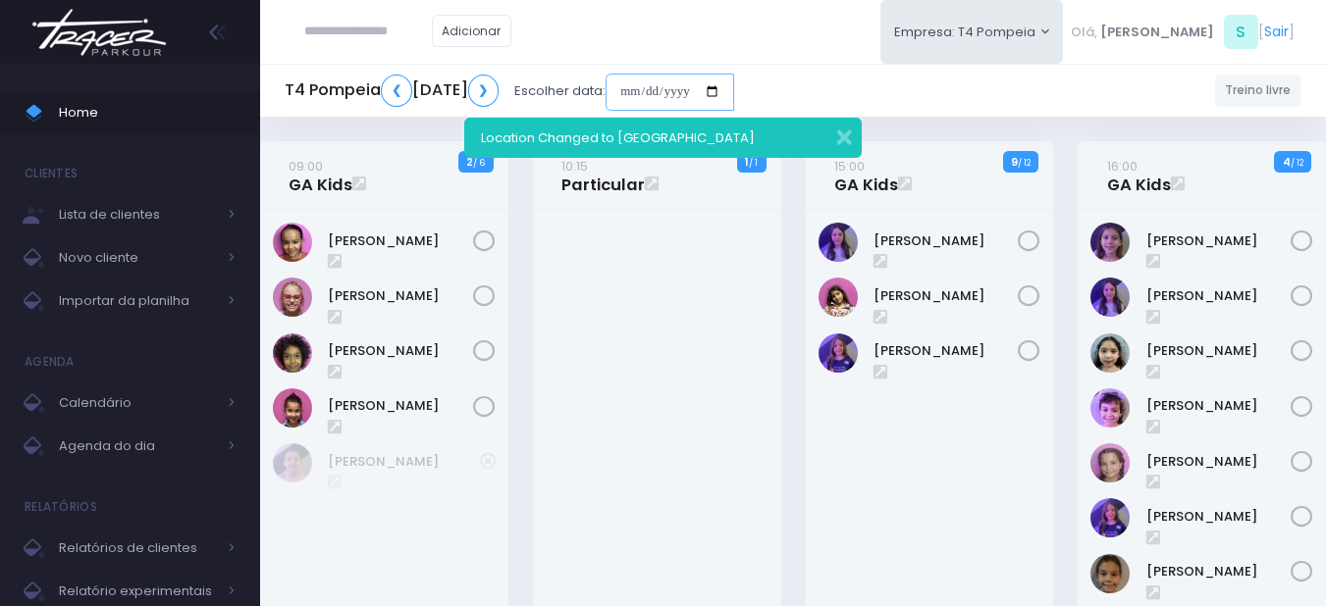
click at [734, 87] on input "date" at bounding box center [669, 92] width 129 height 37
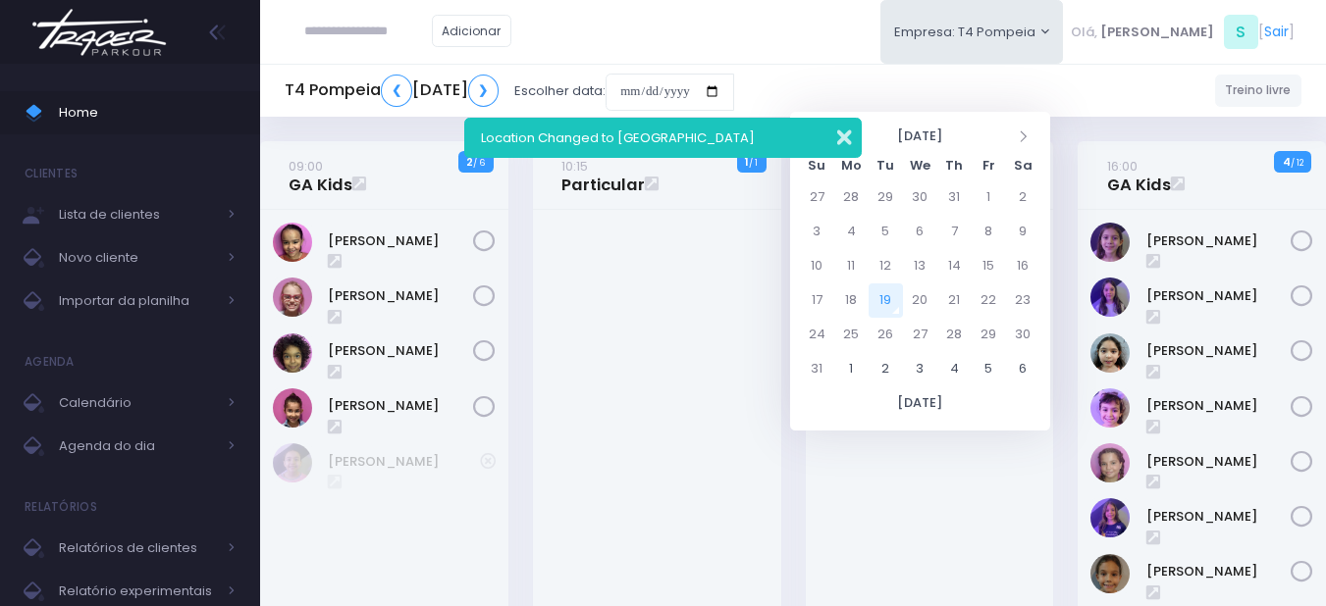
click at [839, 140] on button "button" at bounding box center [830, 135] width 39 height 23
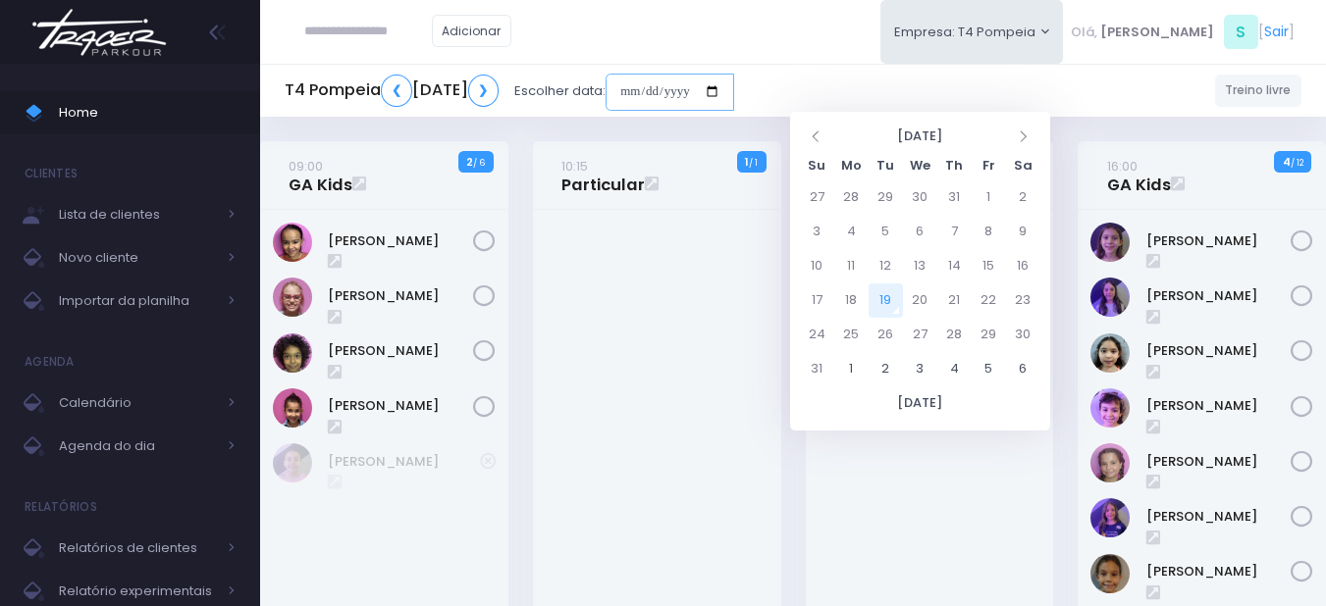
click at [734, 89] on input "date" at bounding box center [669, 92] width 129 height 37
click at [1022, 296] on td "23" at bounding box center [1023, 301] width 34 height 34
type input "**********"
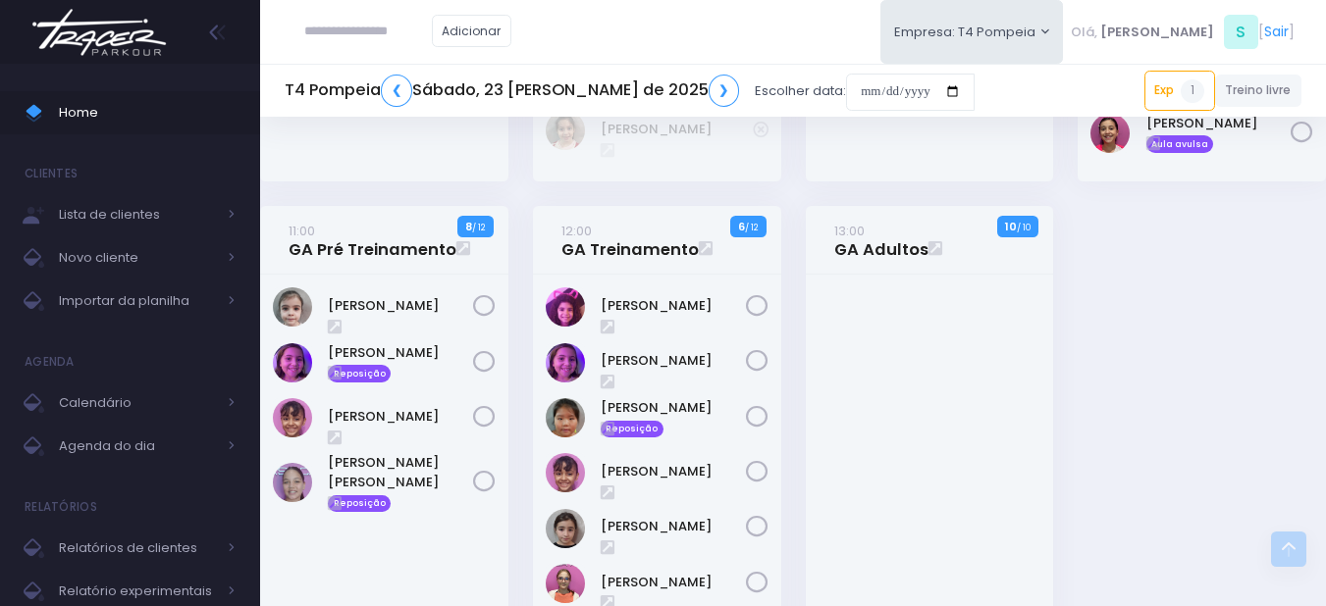
scroll to position [589, 0]
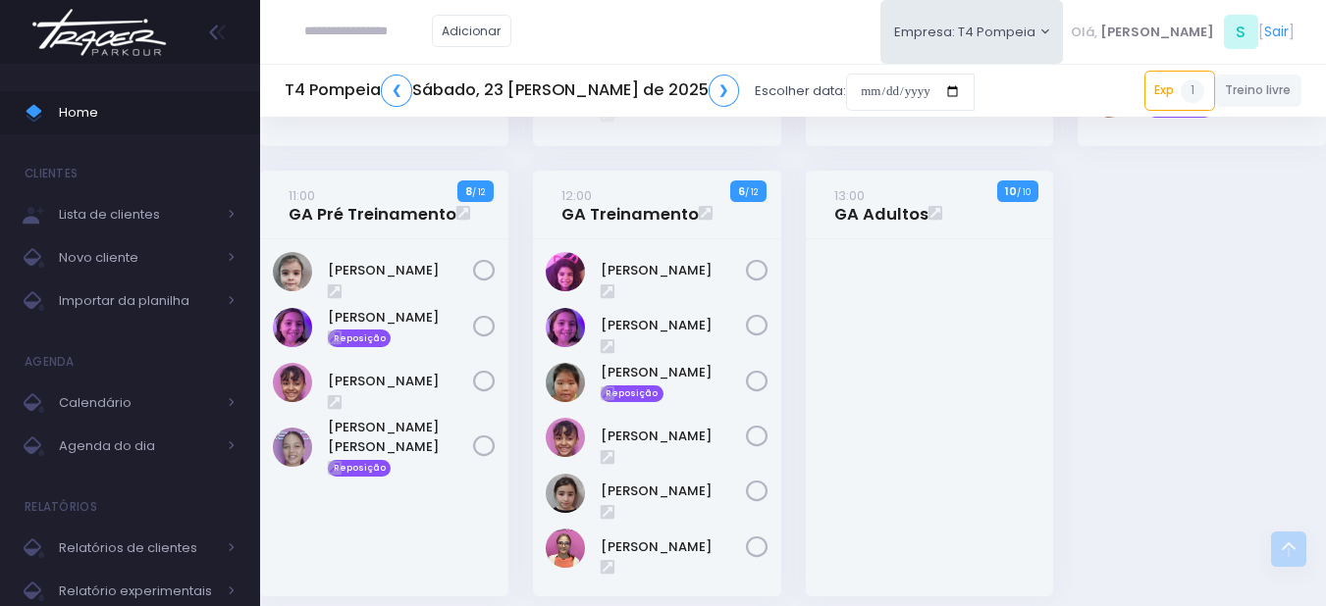
click at [386, 26] on input "text" at bounding box center [368, 31] width 128 height 37
type input "**********"
click input "submit" at bounding box center [0, 0] width 0 height 0
type input "**********"
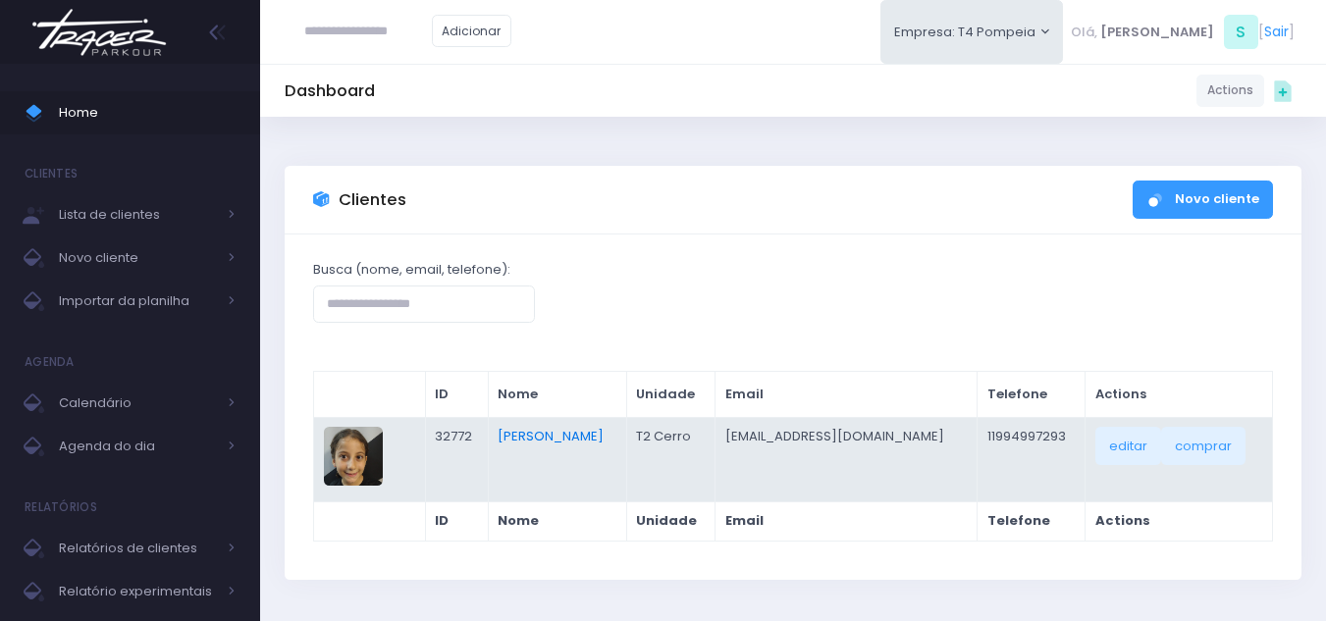
click at [558, 427] on link "[PERSON_NAME]" at bounding box center [550, 436] width 106 height 19
